Goal: Find specific page/section: Find specific page/section

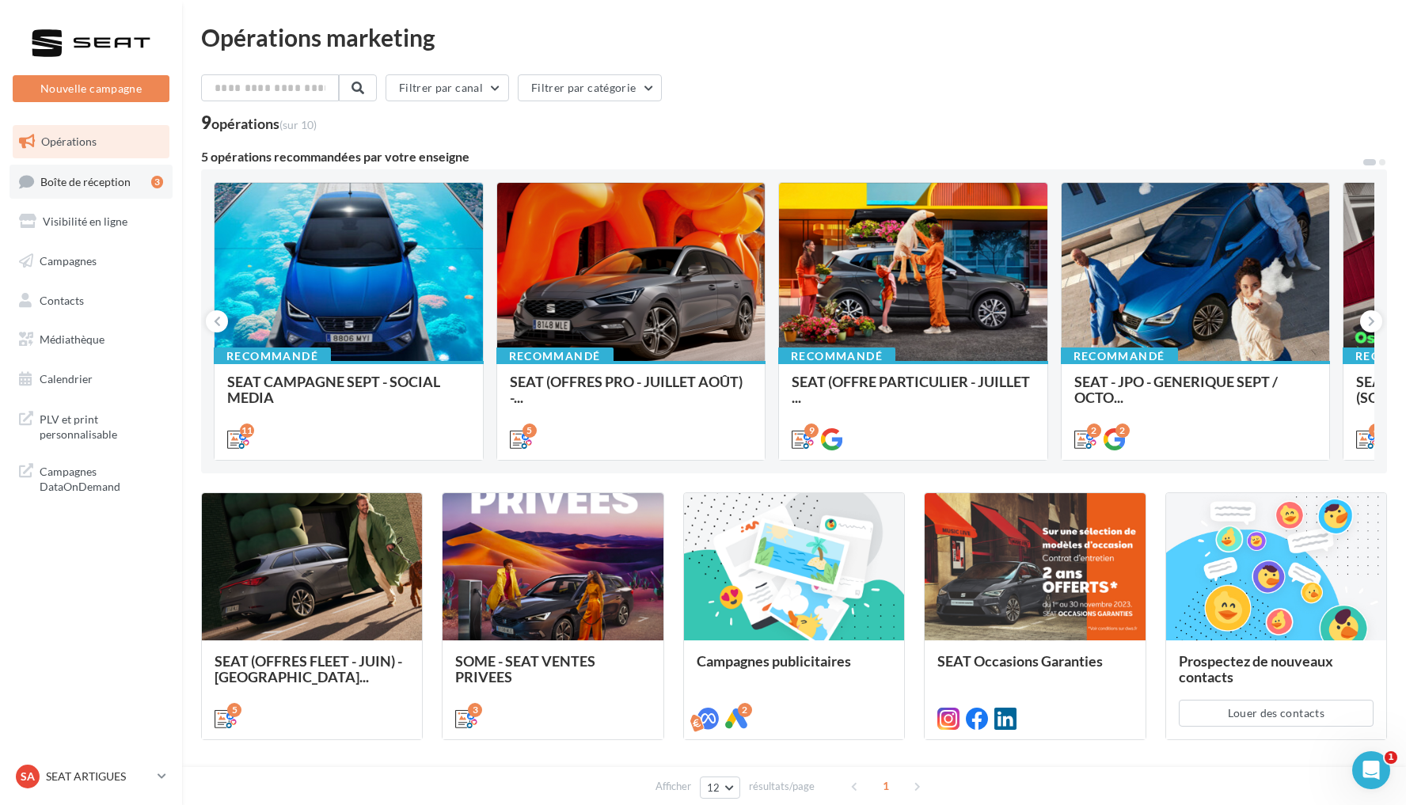
click at [101, 176] on span "Boîte de réception" at bounding box center [85, 180] width 90 height 13
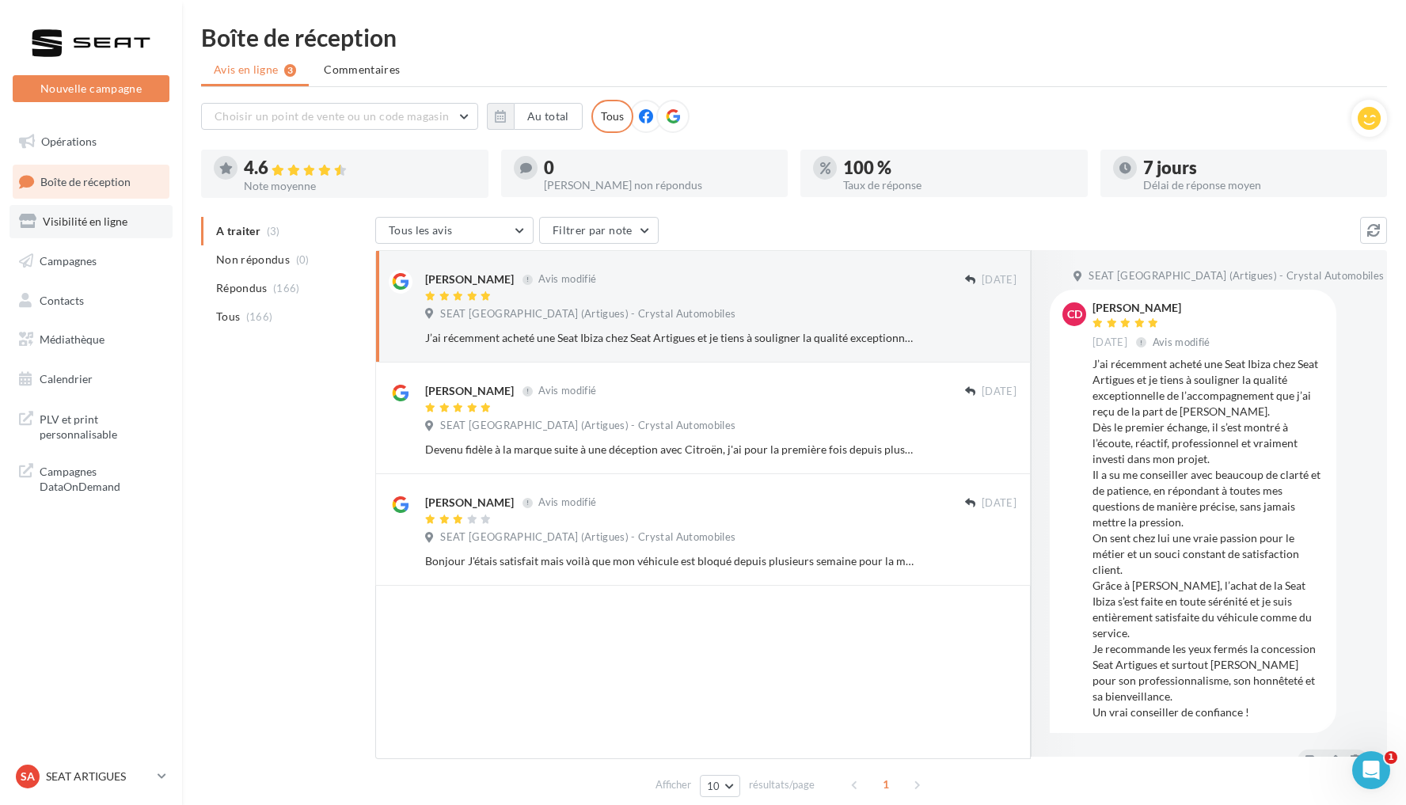
click at [108, 230] on link "Visibilité en ligne" at bounding box center [90, 221] width 163 height 33
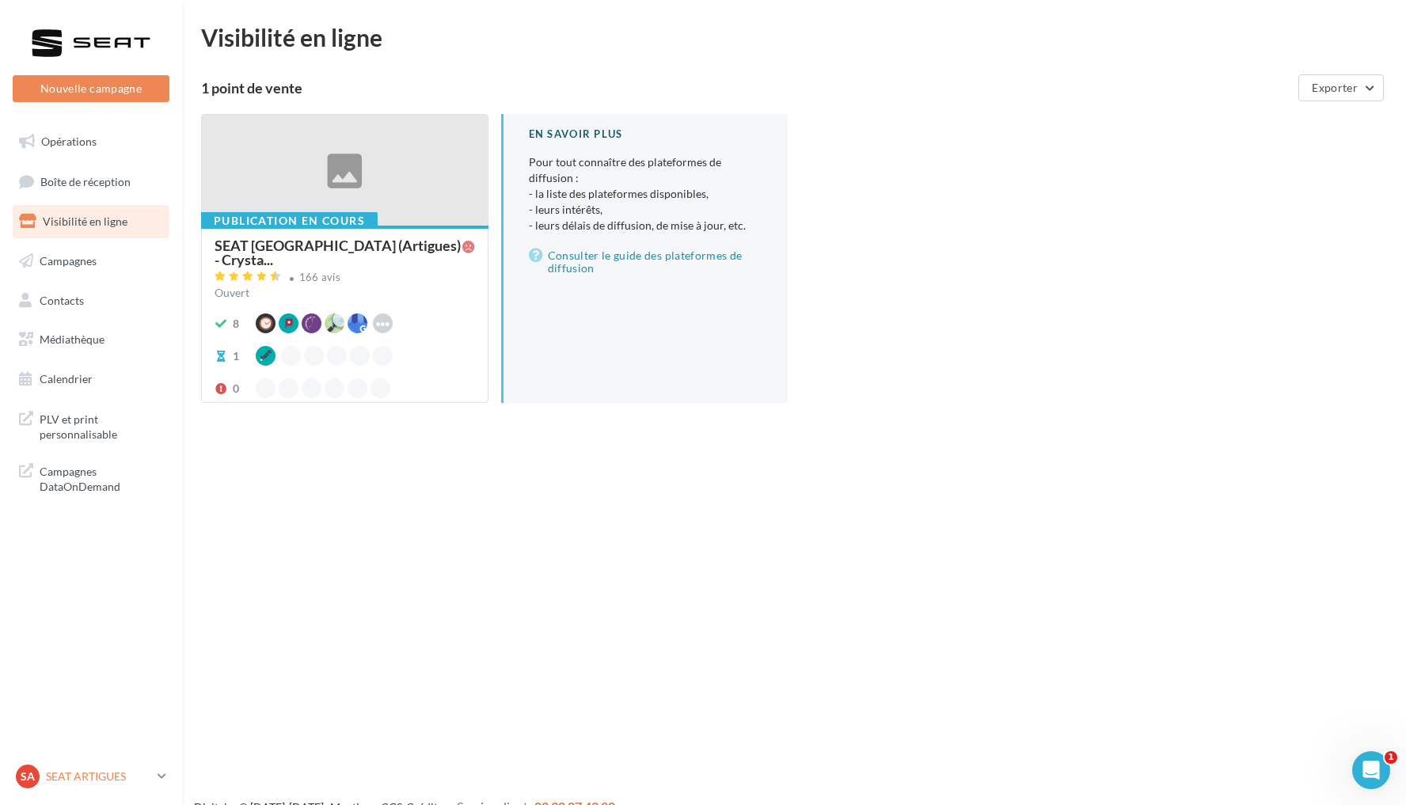
click at [121, 781] on p "SEAT ARTIGUES" at bounding box center [98, 777] width 105 height 16
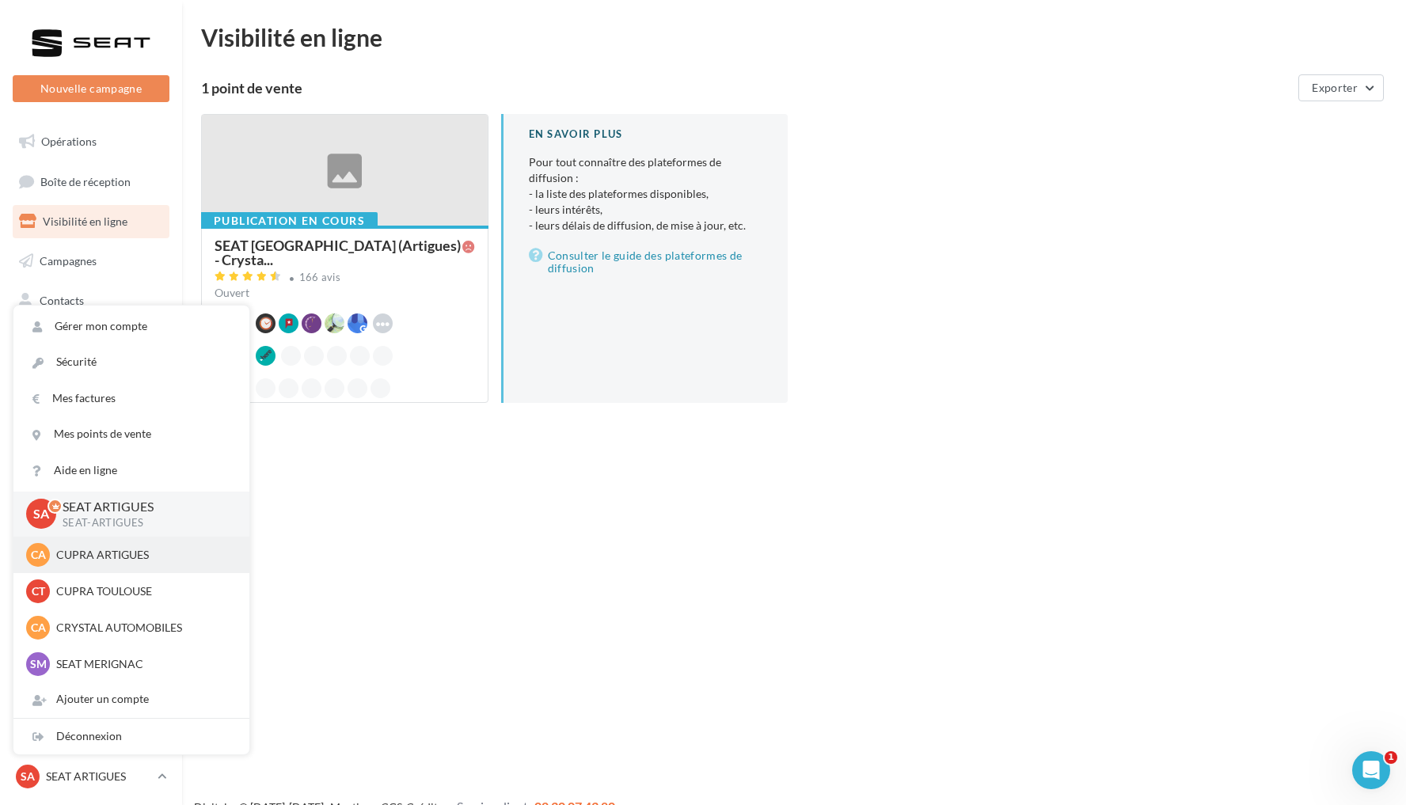
click at [113, 560] on p "CUPRA ARTIGUES" at bounding box center [143, 555] width 174 height 16
